Goal: Information Seeking & Learning: Learn about a topic

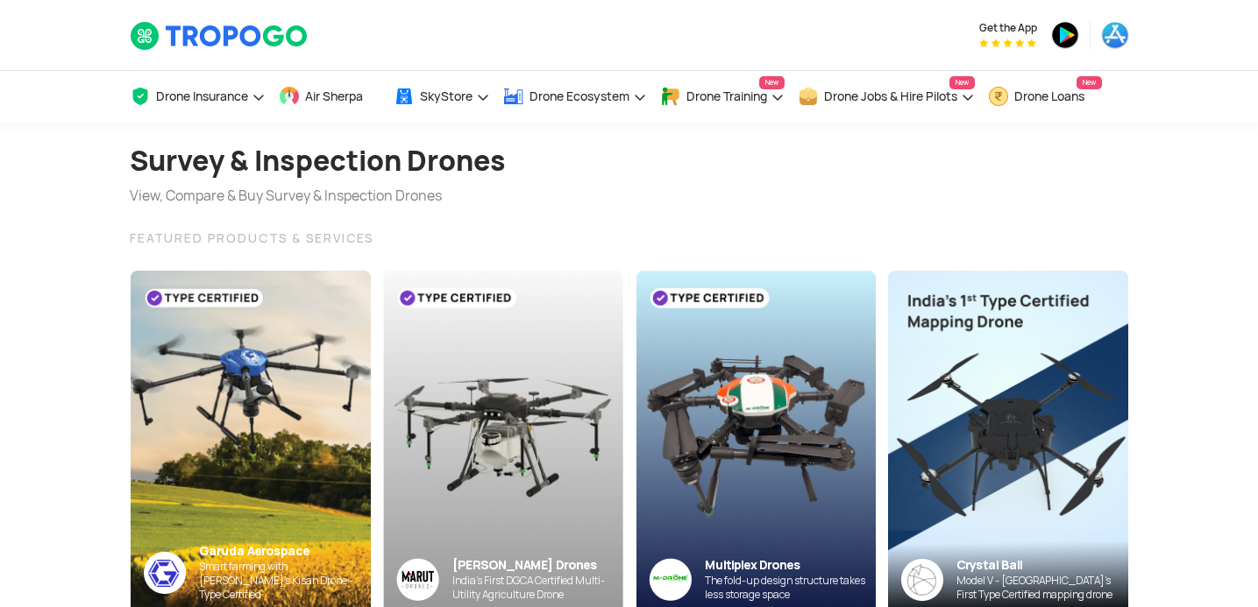
click at [82, 321] on section "Survey & Inspection Drones View, Compare & Buy Survey & Inspection Drones FEATU…" at bounding box center [629, 369] width 1258 height 493
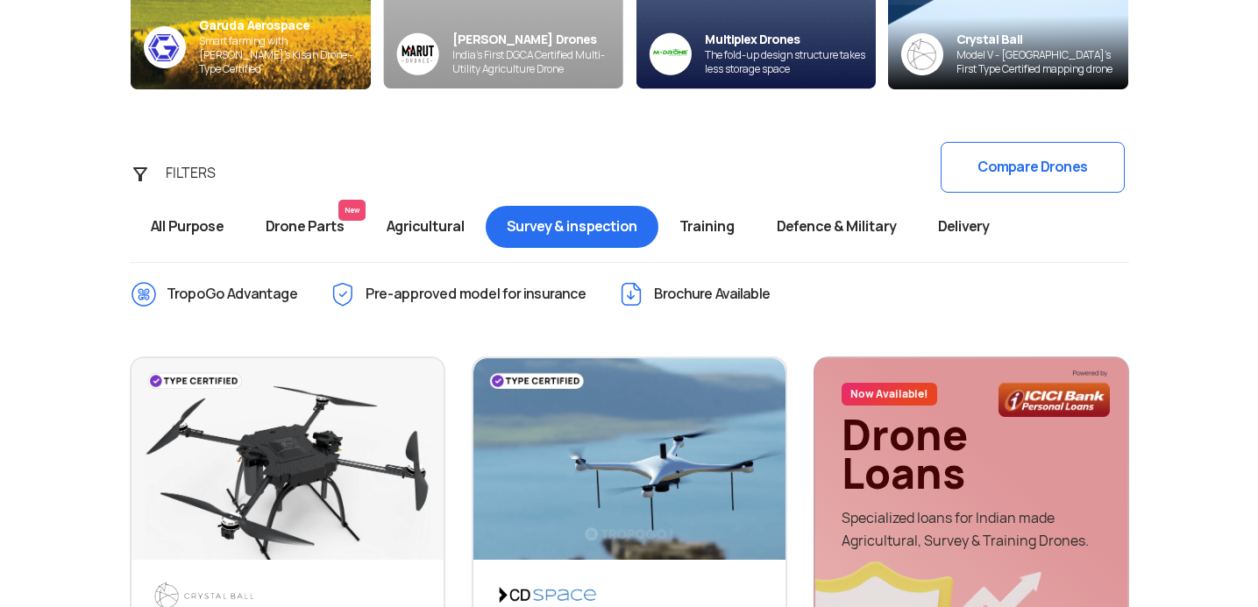
scroll to position [528, 0]
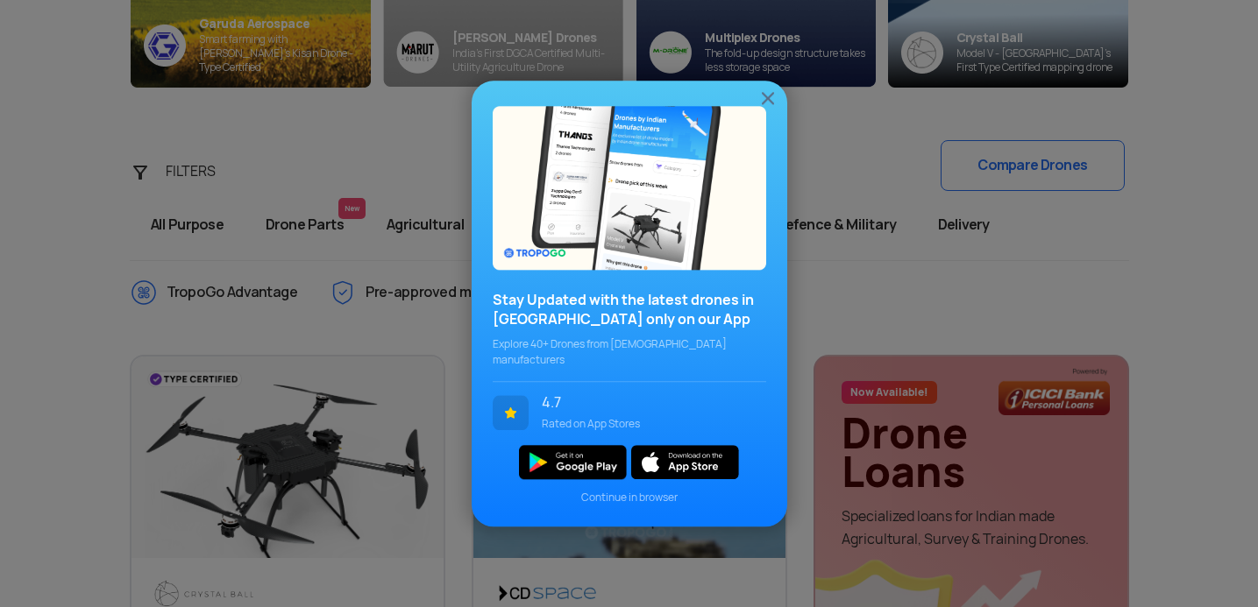
click at [770, 106] on img at bounding box center [767, 98] width 21 height 21
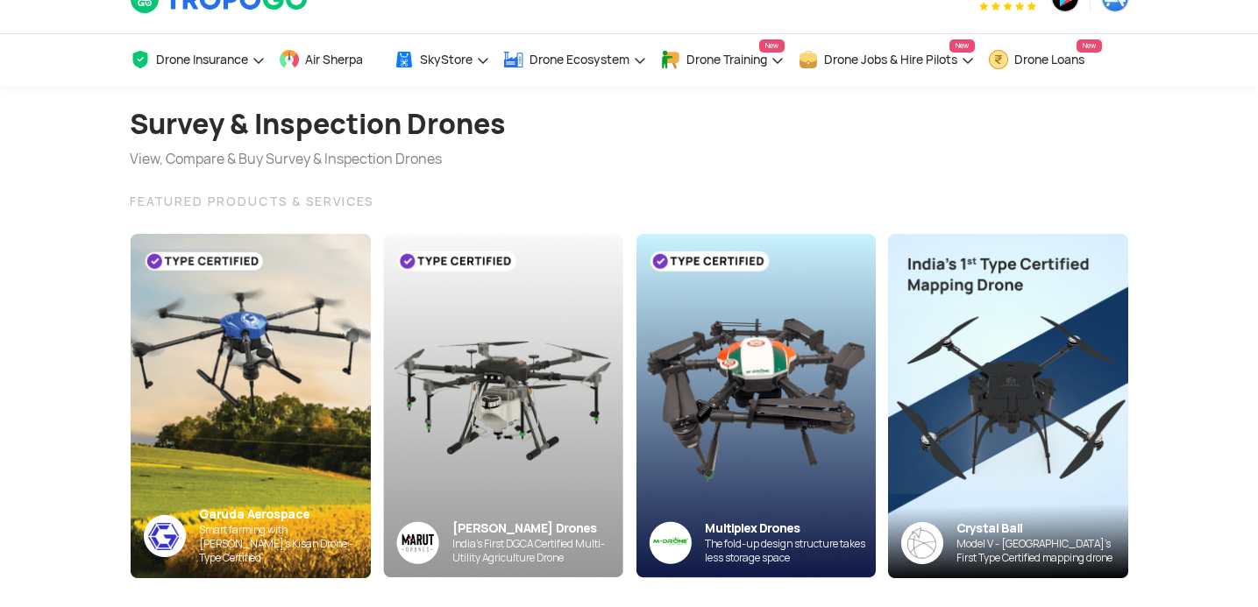
scroll to position [0, 0]
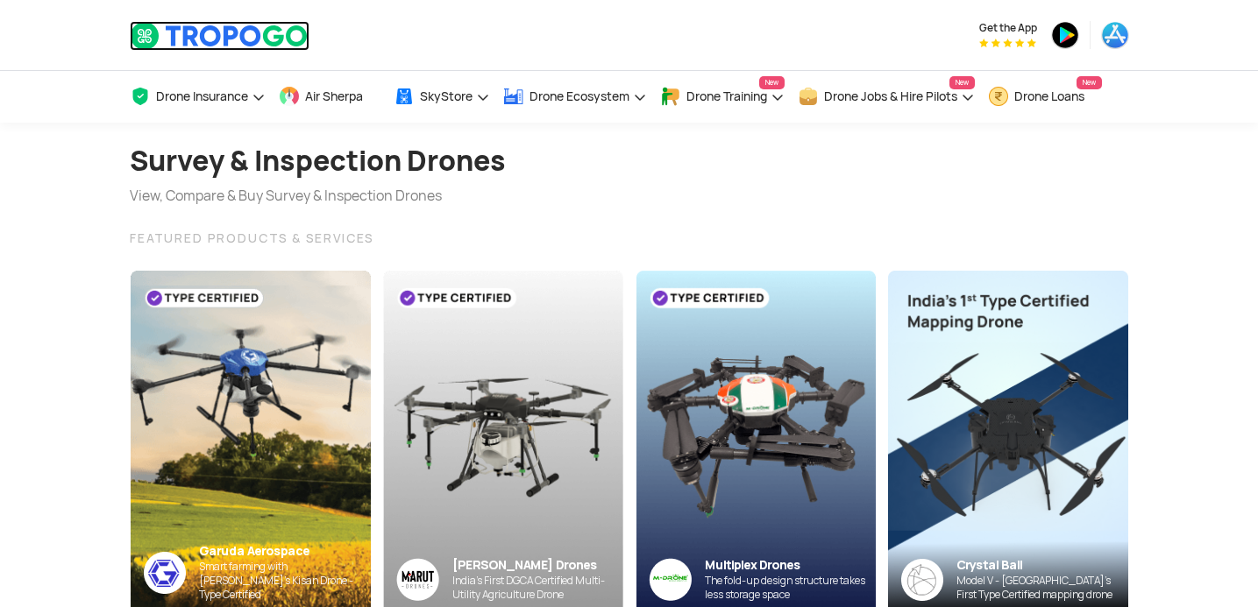
click at [193, 42] on img at bounding box center [220, 36] width 180 height 30
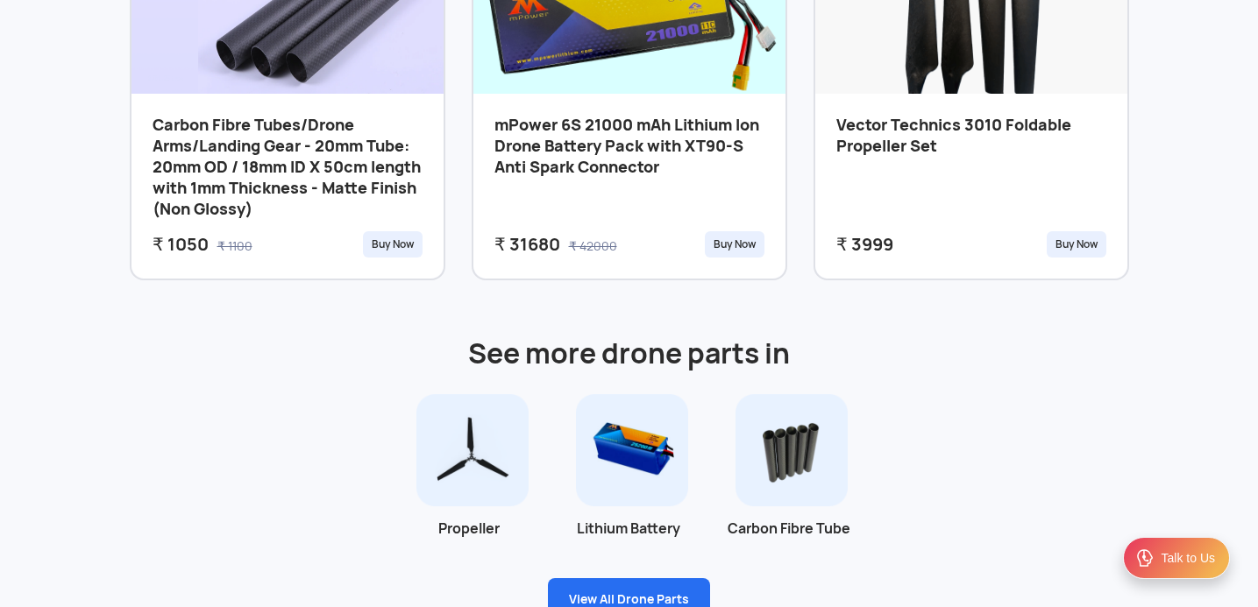
scroll to position [946, 0]
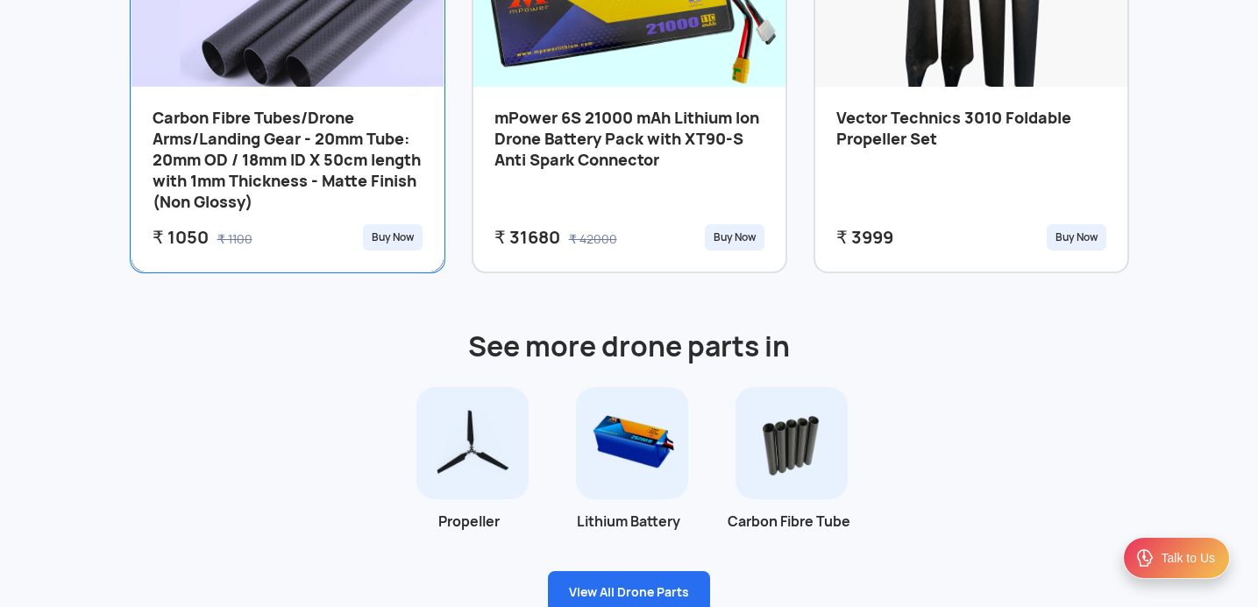
click at [310, 186] on h3 "Carbon Fibre Tubes/Drone Arms/Landing Gear - 20mm Tube: 20mm OD / 18mm ID X 50c…" at bounding box center [287, 163] width 270 height 110
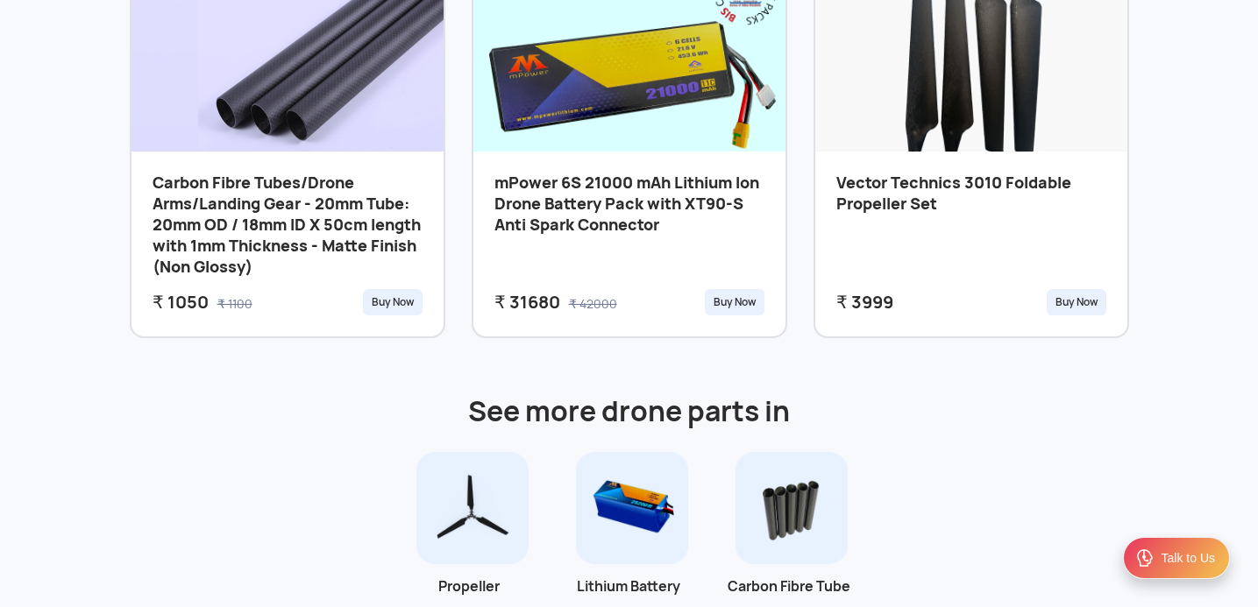
scroll to position [852, 0]
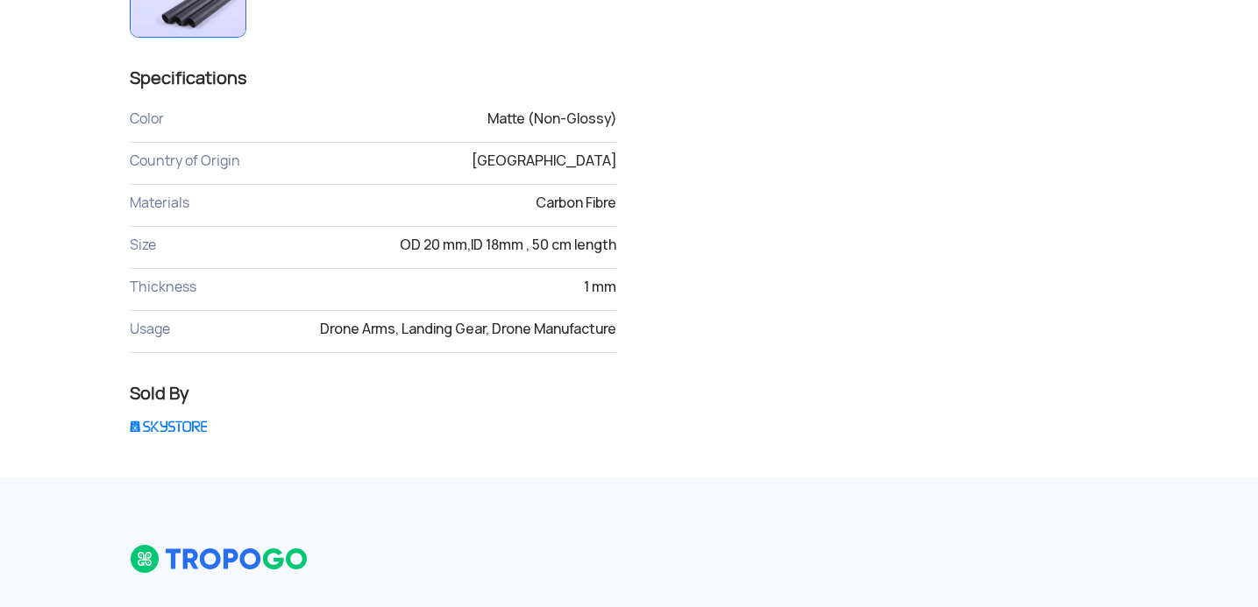
scroll to position [747, 0]
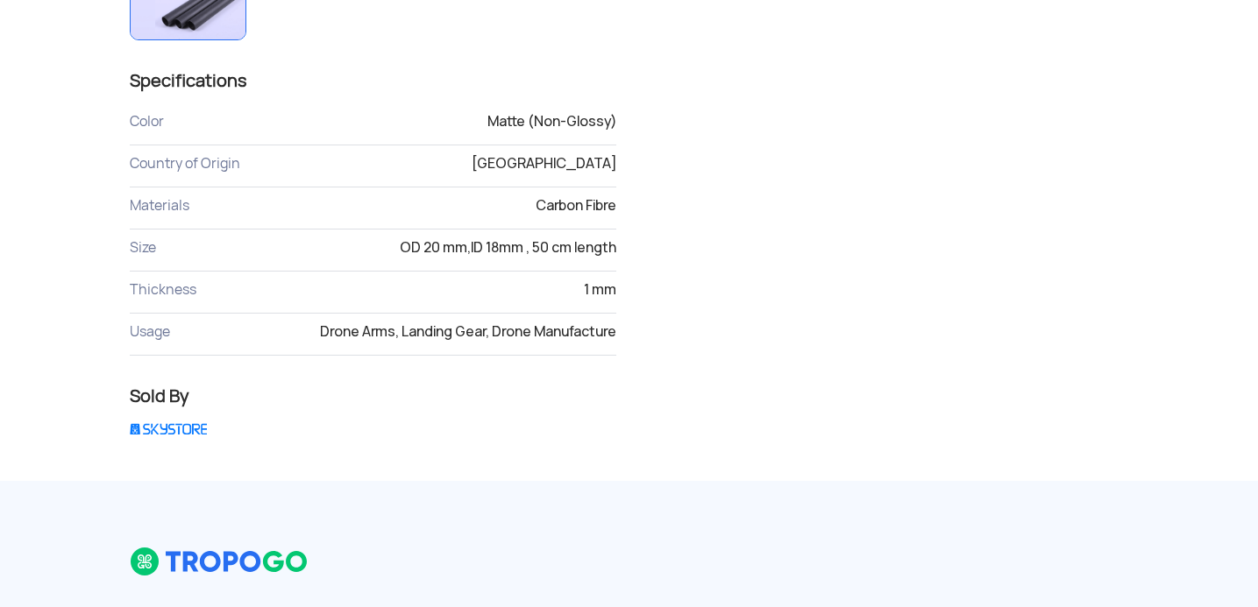
click at [169, 423] on img at bounding box center [168, 428] width 77 height 11
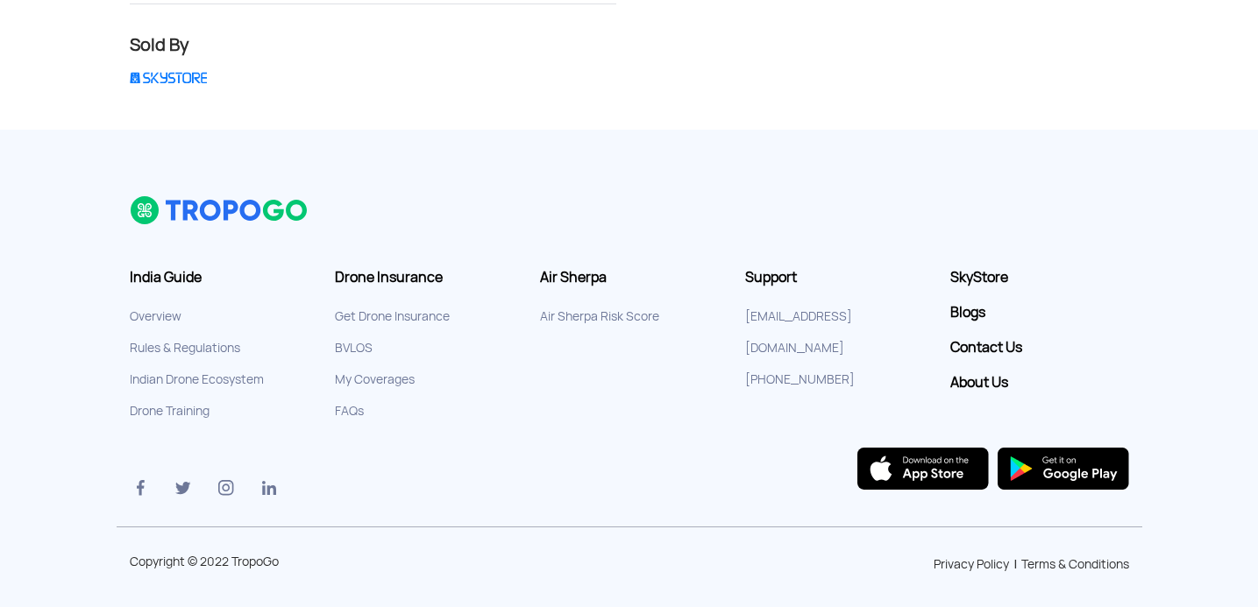
scroll to position [1106, 0]
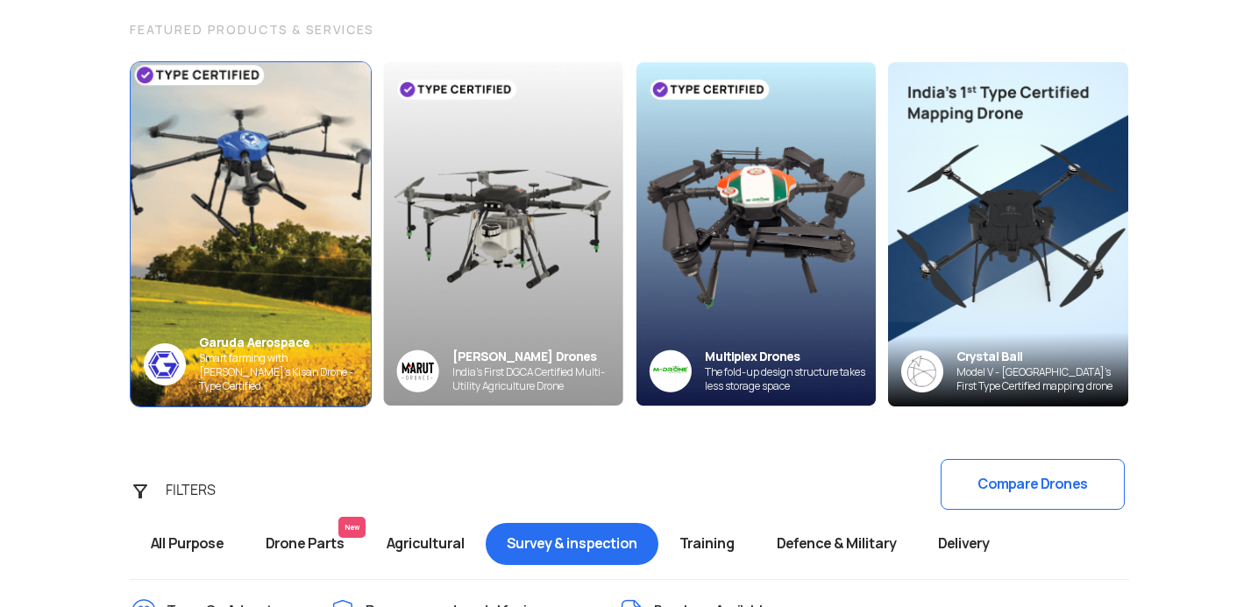
scroll to position [211, 0]
